Goal: Navigation & Orientation: Find specific page/section

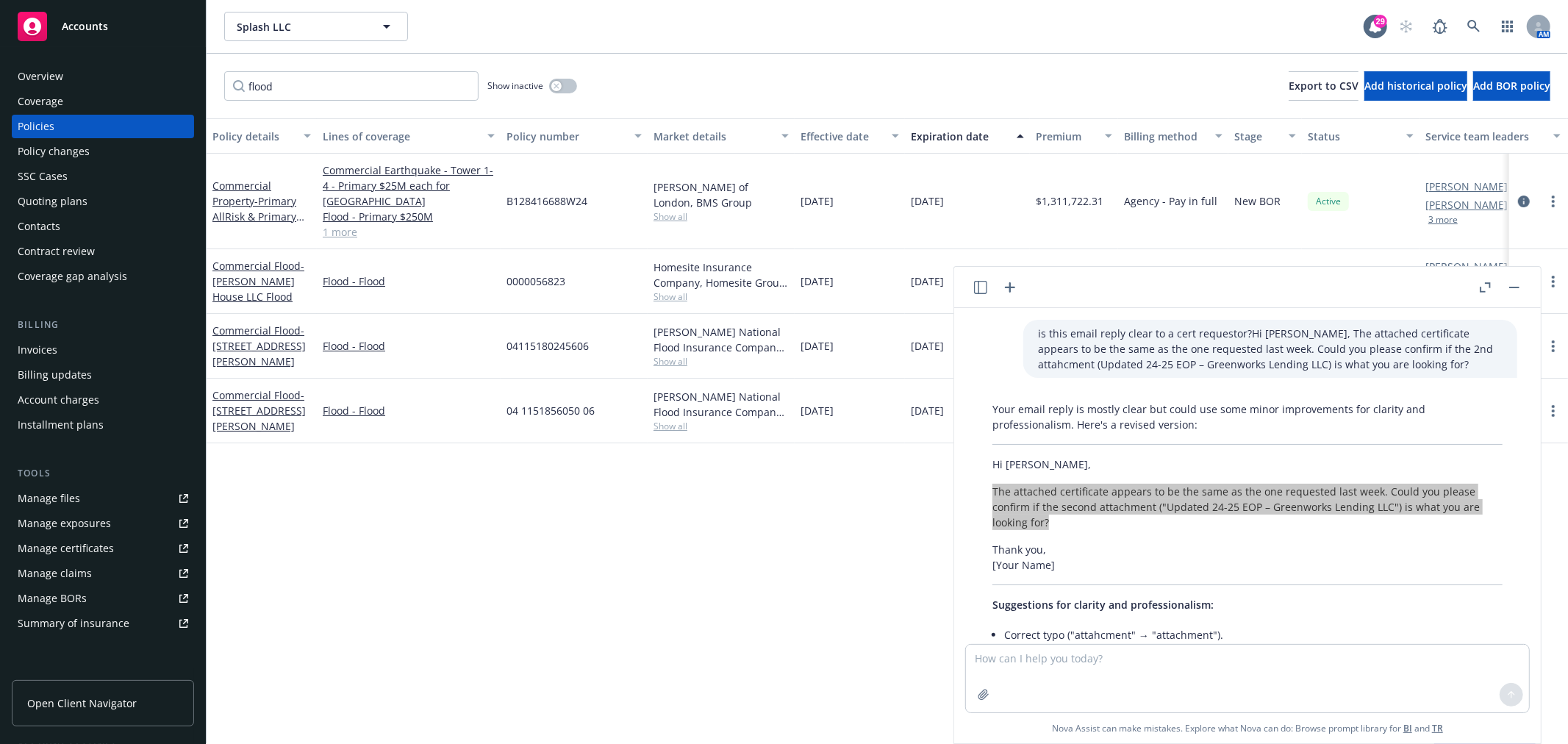
scroll to position [111, 0]
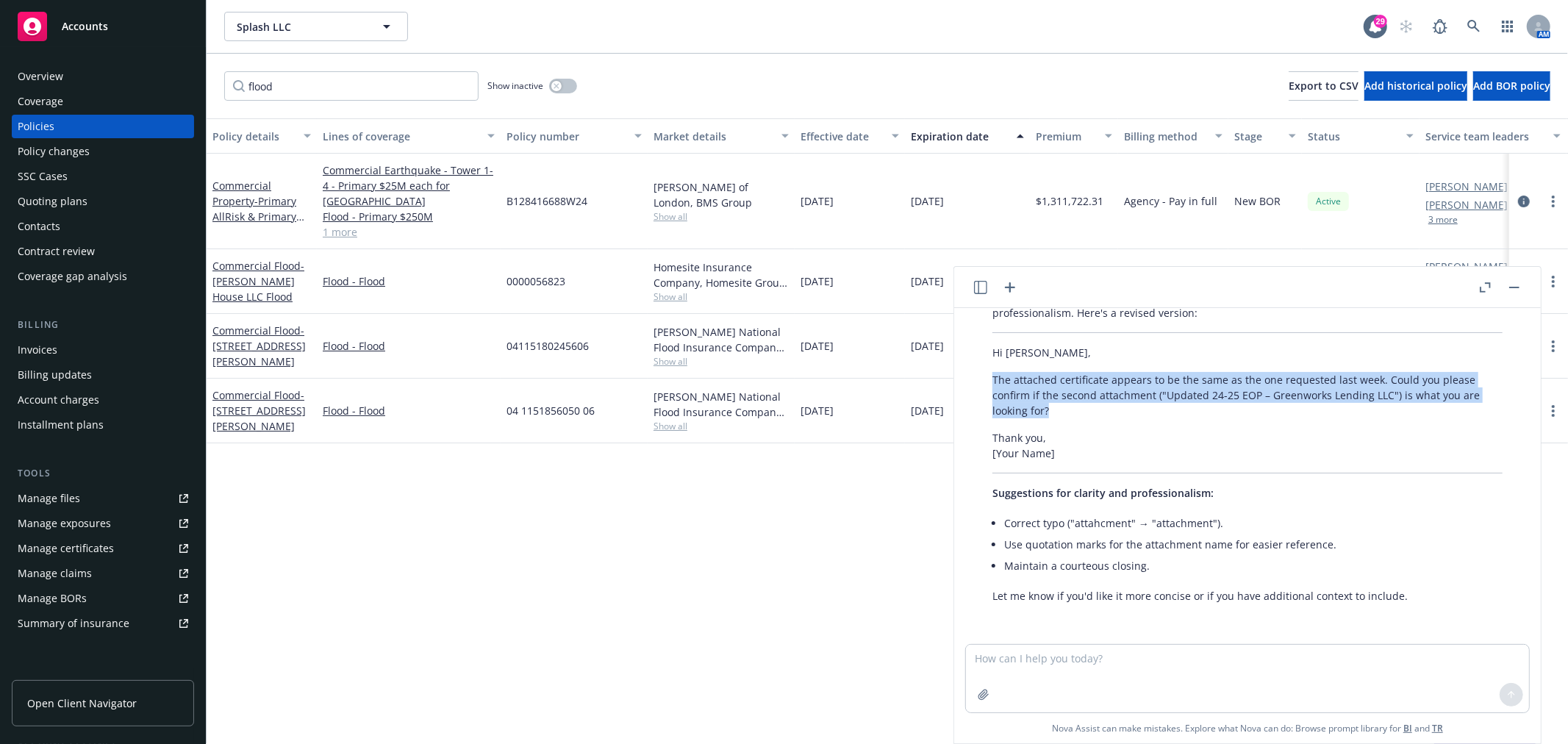
drag, startPoint x: 1521, startPoint y: 290, endPoint x: 1497, endPoint y: 276, distance: 27.8
click at [1521, 290] on button "button" at bounding box center [1514, 287] width 18 height 18
